Goal: Obtain resource: Download file/media

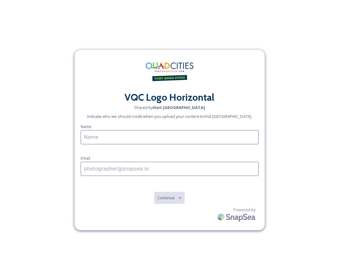
click at [130, 142] on input at bounding box center [170, 137] width 178 height 14
type input "[PERSON_NAME]"
click at [148, 168] on input at bounding box center [170, 169] width 178 height 14
type input "[PERSON_NAME][EMAIL_ADDRESS][DOMAIN_NAME]"
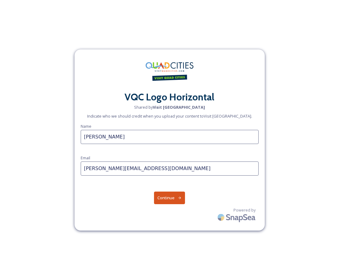
click at [164, 196] on button "Continue" at bounding box center [169, 198] width 31 height 13
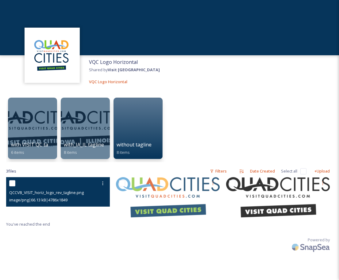
click at [14, 183] on input "checkbox" at bounding box center [12, 183] width 6 height 6
checkbox input "true"
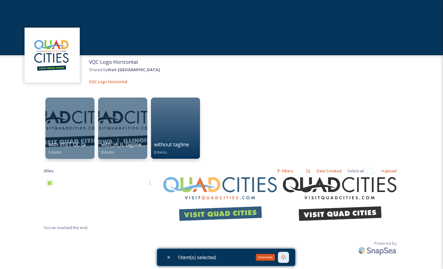
click at [284, 259] on icon at bounding box center [283, 257] width 5 height 5
click at [80, 121] on div at bounding box center [70, 128] width 50 height 63
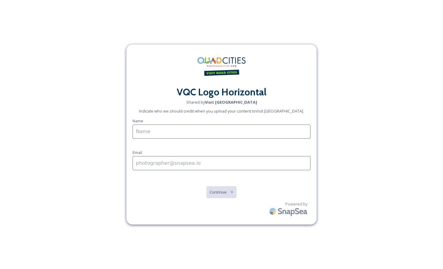
click at [144, 131] on input at bounding box center [222, 132] width 178 height 14
type input "[PERSON_NAME]"
click at [157, 163] on input at bounding box center [222, 163] width 178 height 14
type input "[PERSON_NAME][EMAIL_ADDRESS][DOMAIN_NAME]"
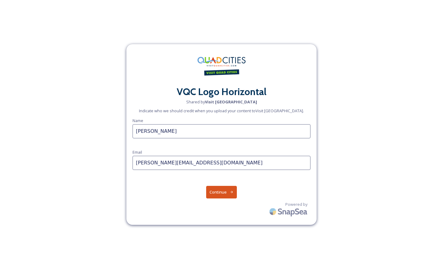
click at [224, 194] on button "Continue" at bounding box center [221, 192] width 31 height 13
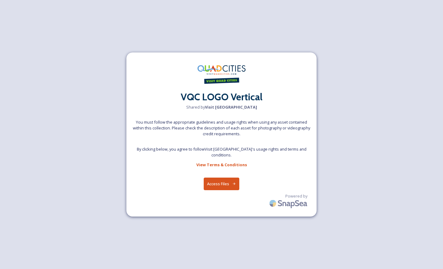
click at [214, 184] on button "Access Files" at bounding box center [222, 184] width 36 height 13
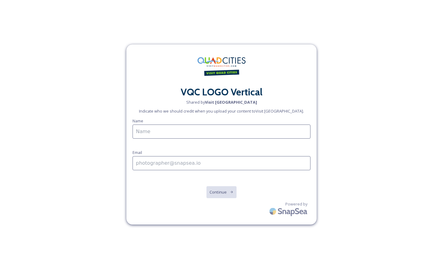
click at [155, 130] on input at bounding box center [222, 132] width 178 height 14
type input "[PERSON_NAME]"
click at [173, 161] on input at bounding box center [222, 163] width 178 height 14
type input "[PERSON_NAME][EMAIL_ADDRESS][DOMAIN_NAME]"
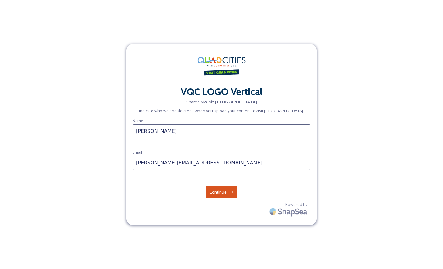
click at [219, 192] on button "Continue" at bounding box center [221, 192] width 31 height 13
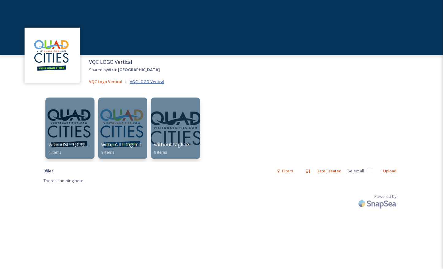
click at [142, 81] on span "VQC LOGO Vertical" at bounding box center [147, 82] width 34 height 6
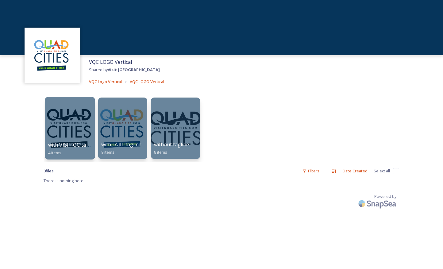
click at [78, 118] on div at bounding box center [70, 128] width 50 height 63
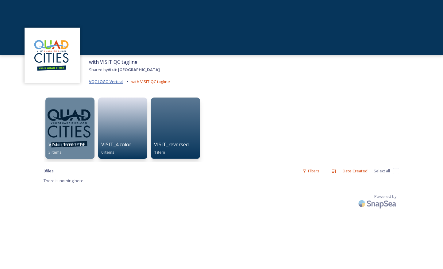
click at [112, 82] on span "VQC LOGO Vertical" at bounding box center [106, 82] width 34 height 6
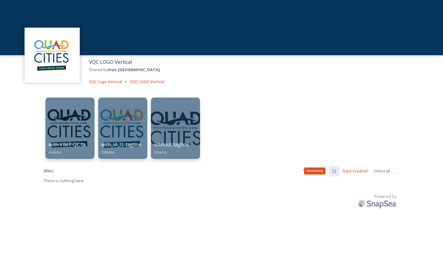
click at [336, 173] on icon at bounding box center [334, 171] width 5 height 5
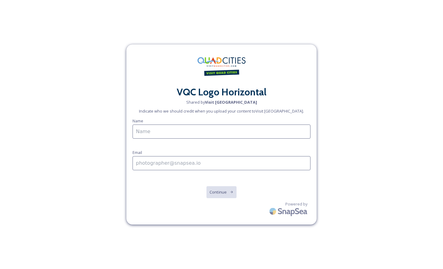
click at [146, 129] on input at bounding box center [222, 132] width 178 height 14
type input "[PERSON_NAME]"
click at [165, 163] on input at bounding box center [222, 163] width 178 height 14
type input "[PERSON_NAME][EMAIL_ADDRESS][DOMAIN_NAME]"
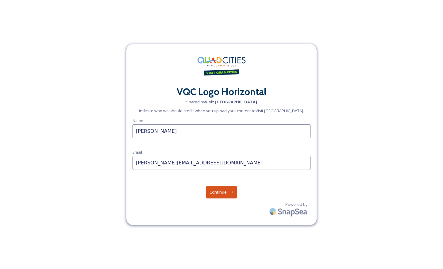
click at [222, 190] on button "Continue" at bounding box center [221, 192] width 31 height 13
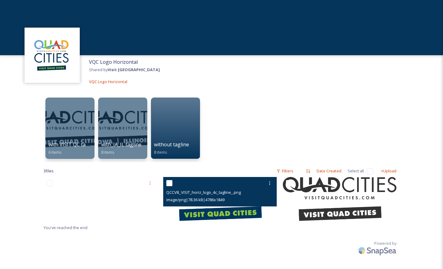
click at [169, 184] on input "checkbox" at bounding box center [169, 183] width 6 height 6
checkbox input "true"
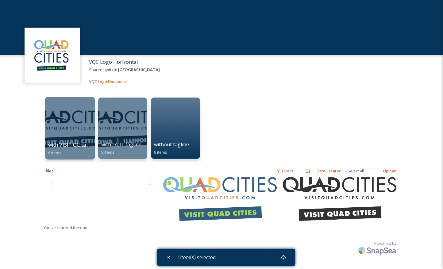
click at [83, 114] on div at bounding box center [70, 128] width 50 height 63
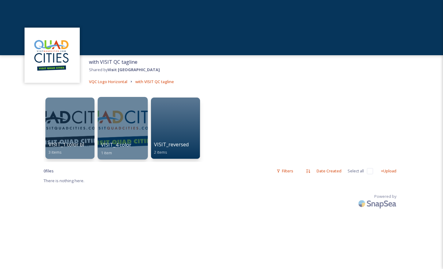
click at [113, 121] on div at bounding box center [123, 128] width 50 height 63
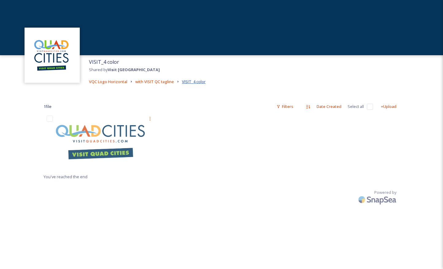
click at [188, 82] on span "VISIT_4 color" at bounding box center [194, 82] width 24 height 6
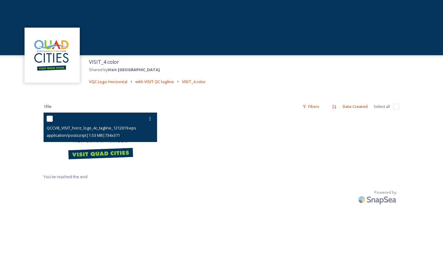
click at [50, 118] on input "checkbox" at bounding box center [50, 119] width 6 height 6
checkbox input "true"
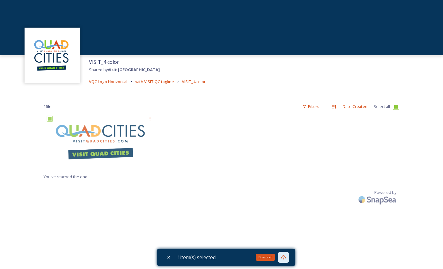
click at [286, 257] on icon at bounding box center [283, 257] width 5 height 5
click at [107, 208] on div "1 file Filters Date Created Select all You've reached the end 1 item(s) selecte…" at bounding box center [221, 150] width 368 height 125
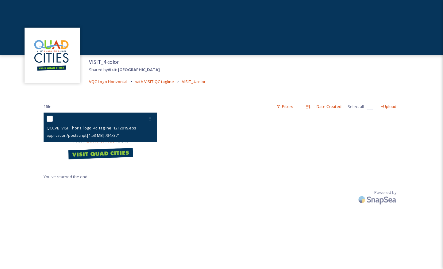
click at [50, 119] on input "checkbox" at bounding box center [50, 119] width 6 height 6
checkbox input "true"
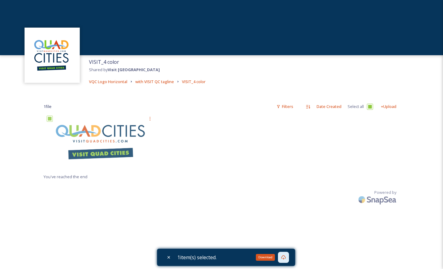
click at [285, 258] on icon at bounding box center [283, 257] width 5 height 5
click at [167, 82] on span "with VISIT QC tagline" at bounding box center [154, 82] width 39 height 6
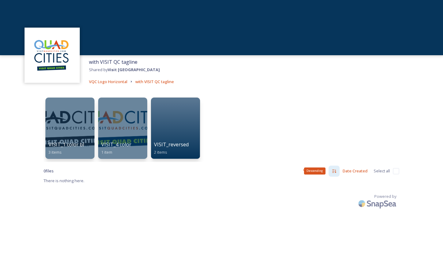
click at [334, 171] on icon at bounding box center [334, 170] width 4 height 3
click at [149, 81] on span "with VISIT QC tagline" at bounding box center [154, 82] width 39 height 6
click at [334, 170] on icon at bounding box center [334, 171] width 5 height 5
